Goal: Task Accomplishment & Management: Use online tool/utility

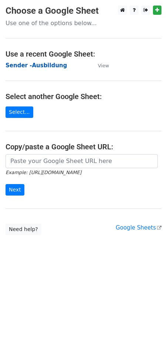
click at [33, 68] on strong "Sender -Ausbildung" at bounding box center [36, 65] width 61 height 7
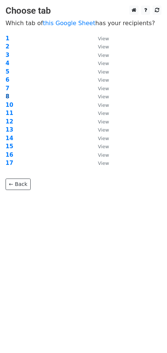
click at [7, 95] on strong "8" at bounding box center [8, 96] width 4 height 7
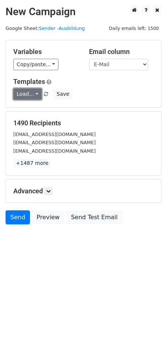
click at [34, 92] on link "Load..." at bounding box center [27, 93] width 28 height 11
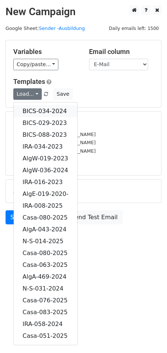
click at [49, 108] on link "BICS-034-2024" at bounding box center [46, 111] width 64 height 12
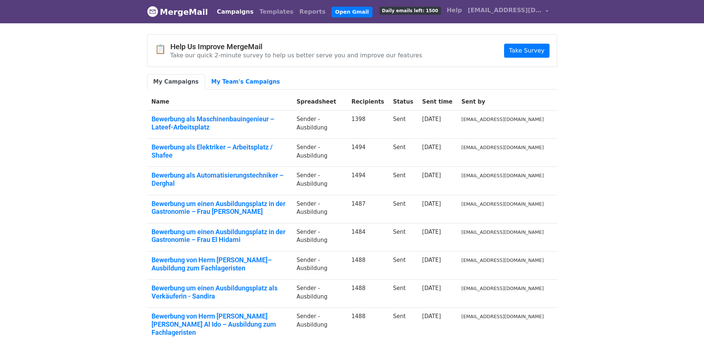
click at [107, 69] on body "MergeMail Campaigns Templates Reports Open Gmail Daily emails left: 1500 Help i…" at bounding box center [352, 224] width 704 height 449
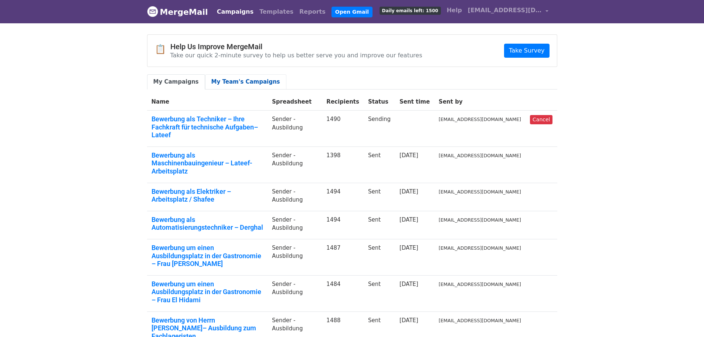
click at [243, 82] on link "My Team's Campaigns" at bounding box center [245, 81] width 81 height 15
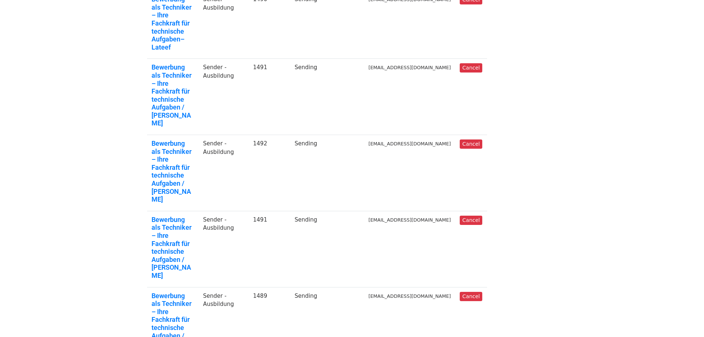
scroll to position [238, 0]
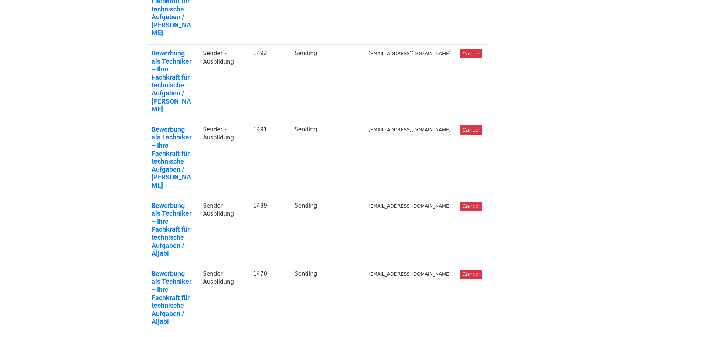
click at [188, 269] on link "Bewerbung als Techniker – Ihre Fachkraft für technische Aufgaben / Aljabi" at bounding box center [173, 297] width 43 height 56
click at [194, 201] on link "Bewerbung als Techniker – Ihre Fachkraft für technische Aufgaben / Aljabi" at bounding box center [173, 229] width 43 height 56
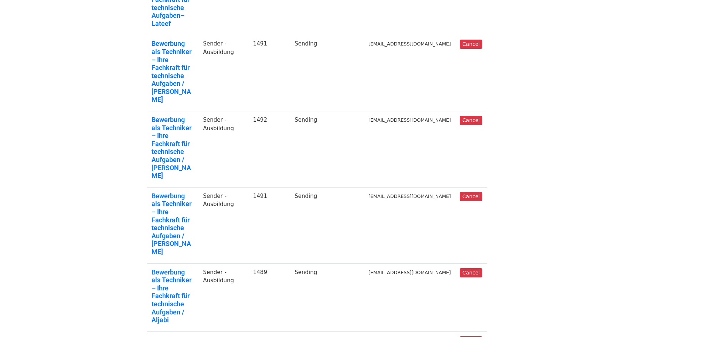
scroll to position [164, 0]
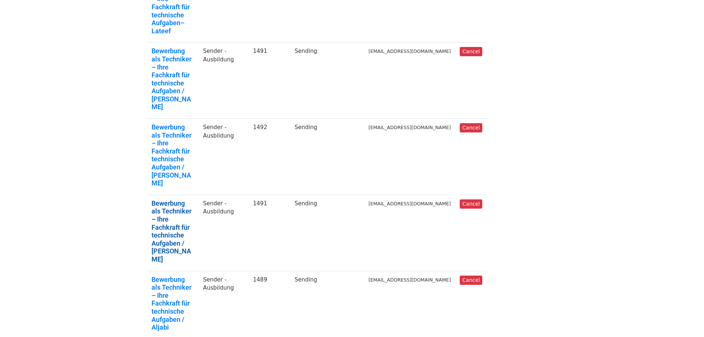
click at [186, 199] on link "Bewerbung als Techniker – Ihre Fachkraft für technische Aufgaben / S. Abdulhuss…" at bounding box center [173, 231] width 43 height 64
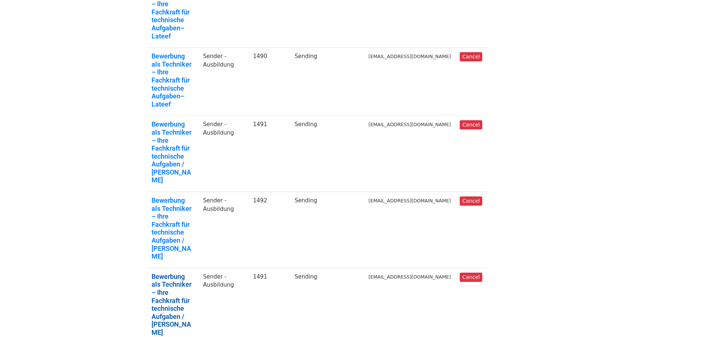
scroll to position [90, 0]
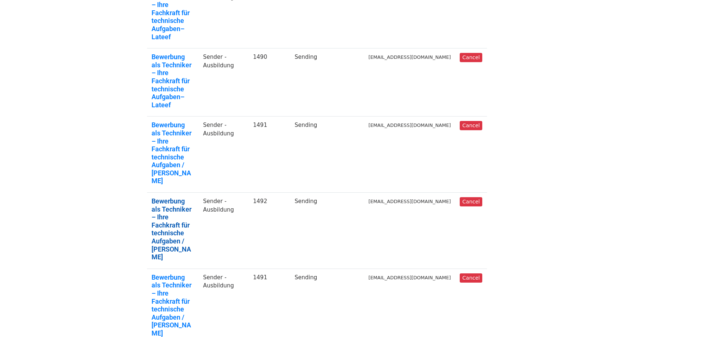
click at [177, 197] on link "Bewerbung als Techniker – Ihre Fachkraft für technische Aufgaben / S. Abdulhuss…" at bounding box center [173, 229] width 43 height 64
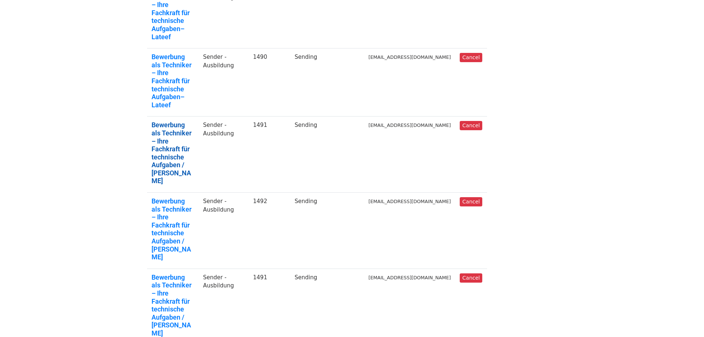
click at [192, 121] on link "Bewerbung als Techniker – Ihre Fachkraft für technische Aufgaben / S. Abdulhuss…" at bounding box center [173, 153] width 43 height 64
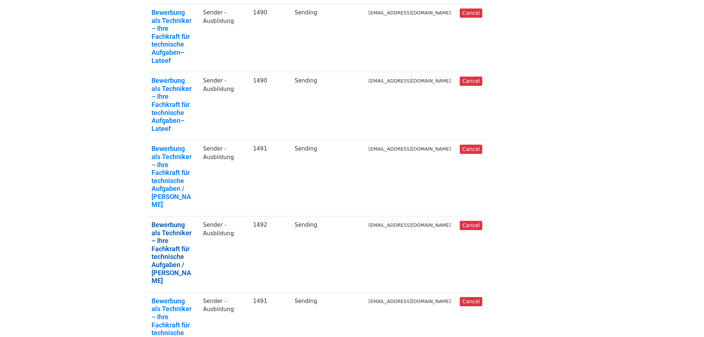
scroll to position [53, 0]
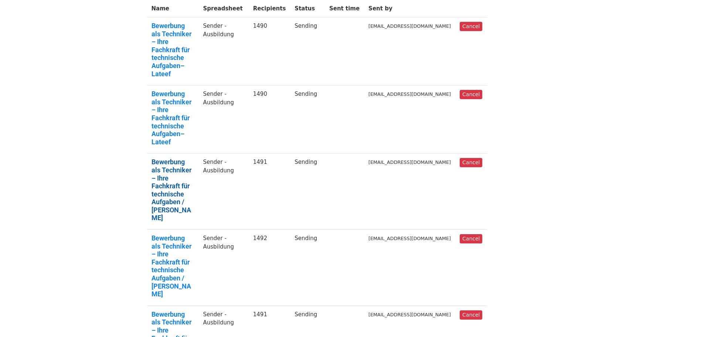
click at [191, 158] on link "Bewerbung als Techniker – Ihre Fachkraft für technische Aufgaben / S. Abdulhuss…" at bounding box center [173, 190] width 43 height 64
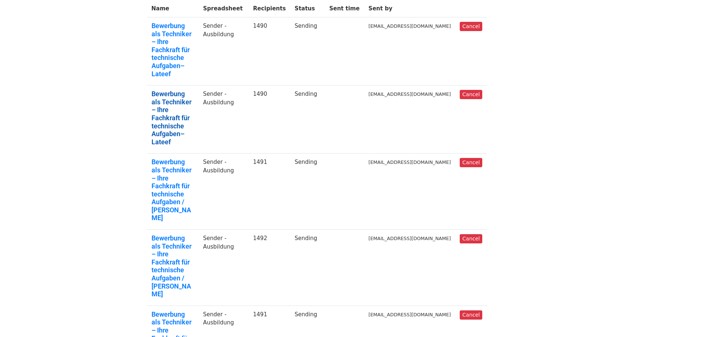
click at [169, 90] on link "Bewerbung als Techniker – Ihre Fachkraft für technische Aufgaben– Lateef" at bounding box center [173, 118] width 43 height 56
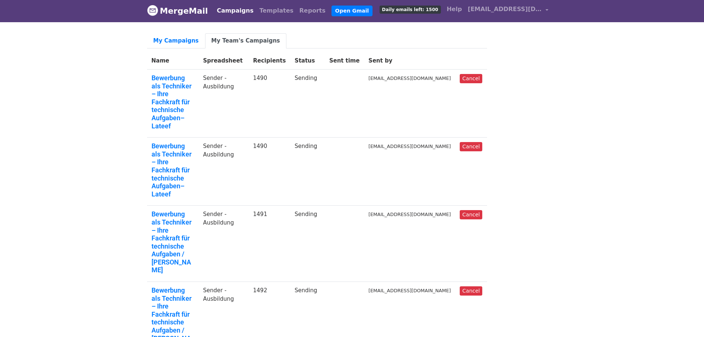
scroll to position [0, 0]
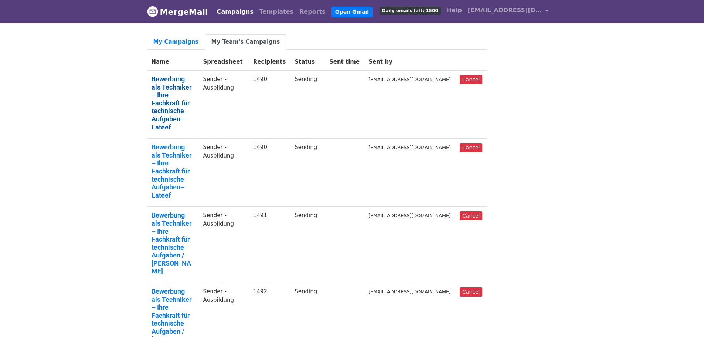
click at [174, 88] on link "Bewerbung als Techniker – Ihre Fachkraft für technische Aufgaben– Lateef" at bounding box center [173, 103] width 43 height 56
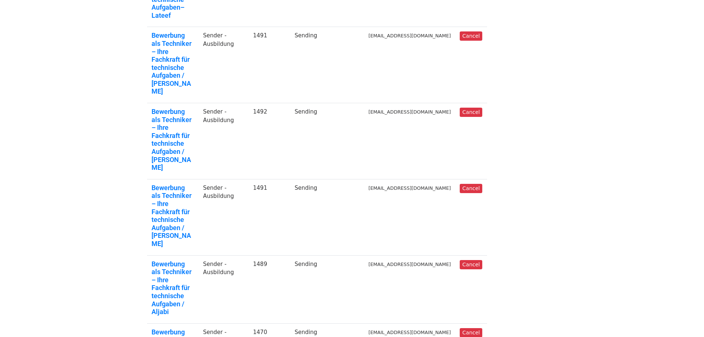
scroll to position [185, 0]
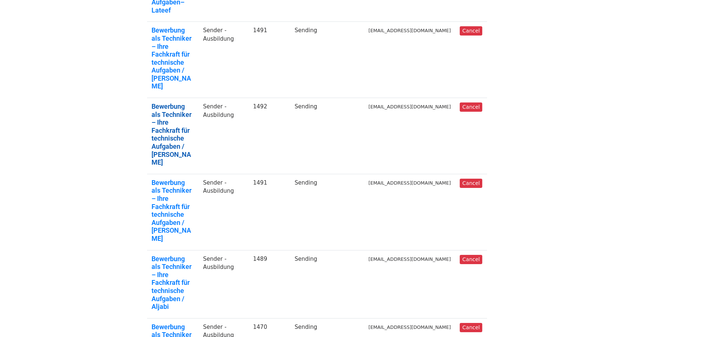
click at [157, 102] on link "Bewerbung als Techniker – Ihre Fachkraft für technische Aufgaben / S. Abdulhuss…" at bounding box center [173, 134] width 43 height 64
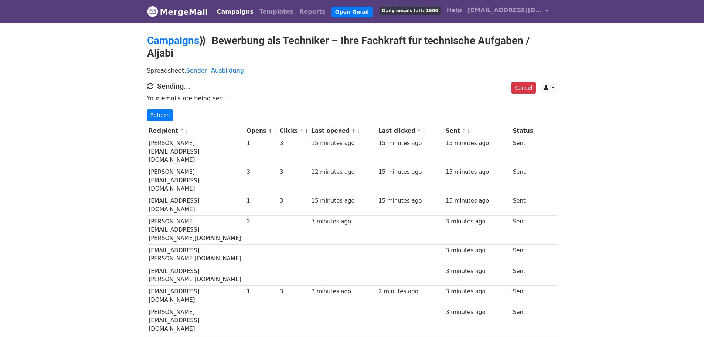
drag, startPoint x: 594, startPoint y: 171, endPoint x: 585, endPoint y: 171, distance: 9.3
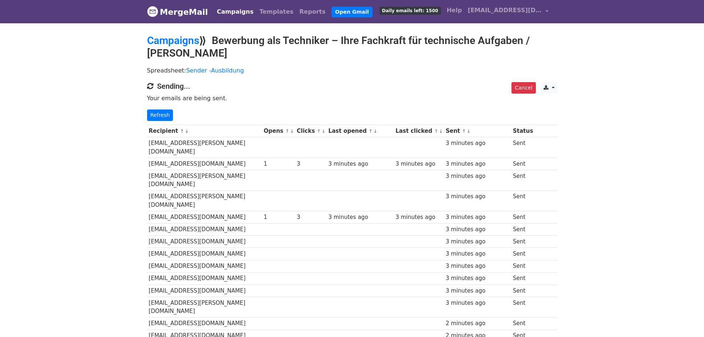
drag, startPoint x: 0, startPoint y: 0, endPoint x: 573, endPoint y: 186, distance: 602.4
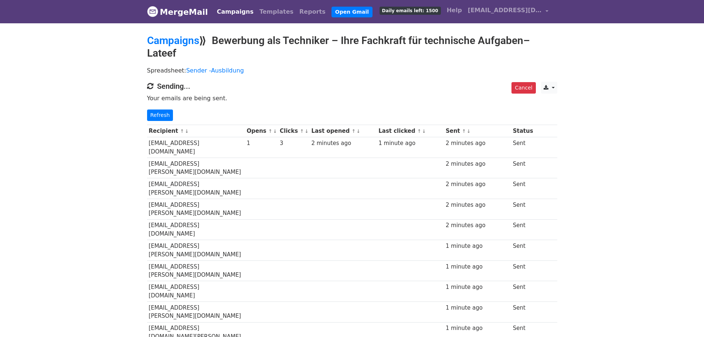
drag, startPoint x: 0, startPoint y: 0, endPoint x: 565, endPoint y: 183, distance: 594.0
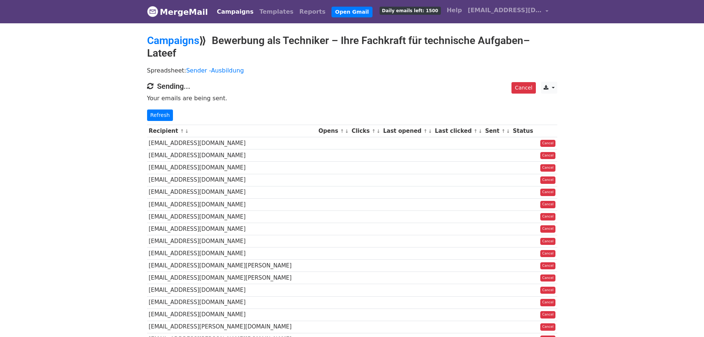
drag, startPoint x: 581, startPoint y: 108, endPoint x: 571, endPoint y: 109, distance: 10.0
drag, startPoint x: 221, startPoint y: 142, endPoint x: 148, endPoint y: 142, distance: 73.2
click at [148, 142] on td "[EMAIL_ADDRESS][DOMAIN_NAME]" at bounding box center [232, 143] width 170 height 12
copy td "hauling@muensterland-milch.de"
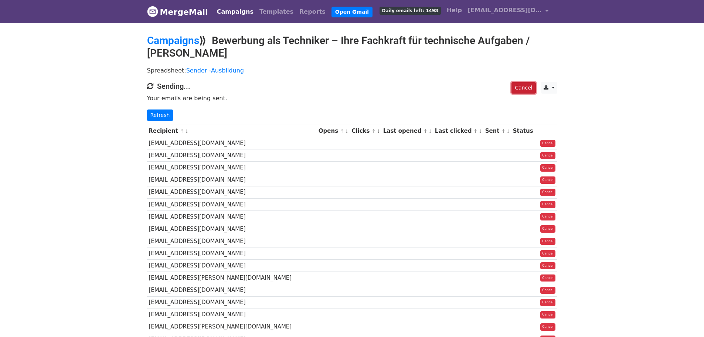
click at [521, 83] on link "Cancel" at bounding box center [523, 87] width 24 height 11
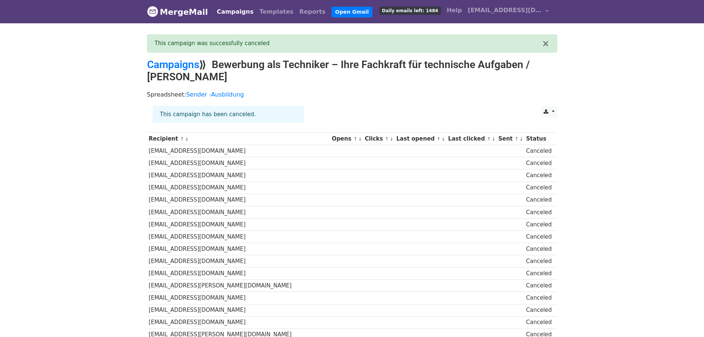
drag, startPoint x: 438, startPoint y: 74, endPoint x: 299, endPoint y: 65, distance: 138.5
click at [437, 74] on h2 "Campaigns ⟫ Bewerbung als Techniker – Ihre Fachkraft für technische Aufgaben / …" at bounding box center [352, 70] width 410 height 25
click at [235, 10] on link "Campaigns" at bounding box center [235, 11] width 42 height 15
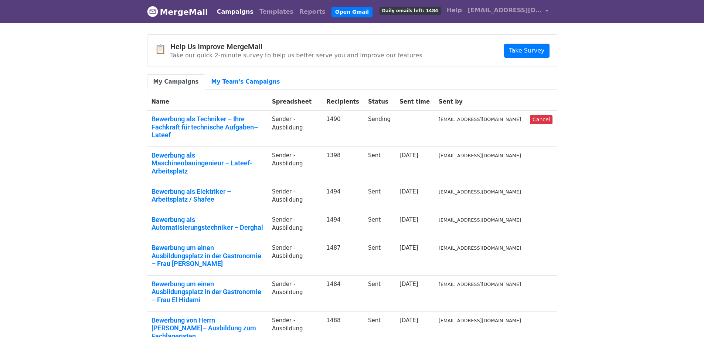
click at [235, 10] on link "Campaigns" at bounding box center [235, 11] width 42 height 15
click at [532, 8] on span "[EMAIL_ADDRESS][DOMAIN_NAME]" at bounding box center [505, 10] width 74 height 9
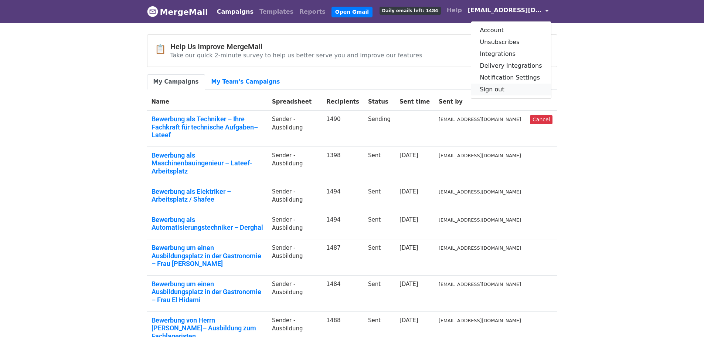
click at [502, 90] on link "Sign out" at bounding box center [511, 90] width 80 height 12
